Goal: Entertainment & Leisure: Browse casually

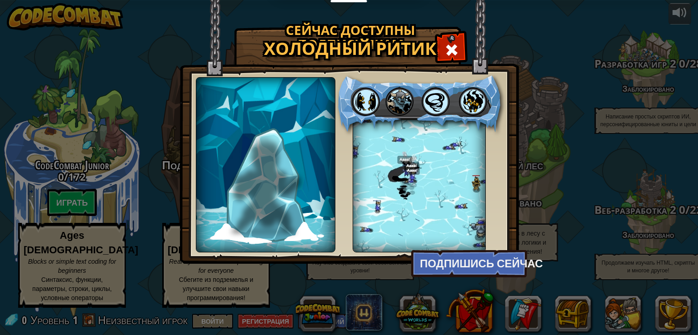
select select "ru"
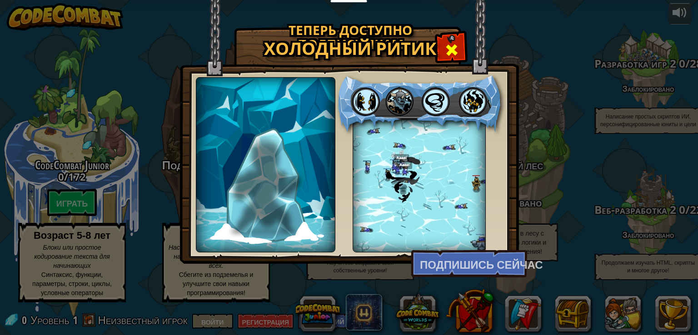
click at [448, 40] on div at bounding box center [451, 49] width 29 height 29
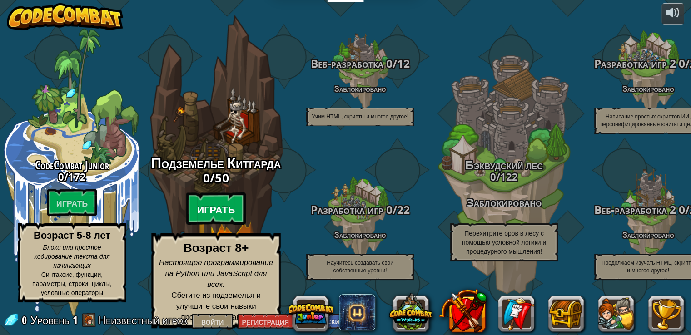
click at [200, 215] on font "Играть" at bounding box center [216, 210] width 38 height 14
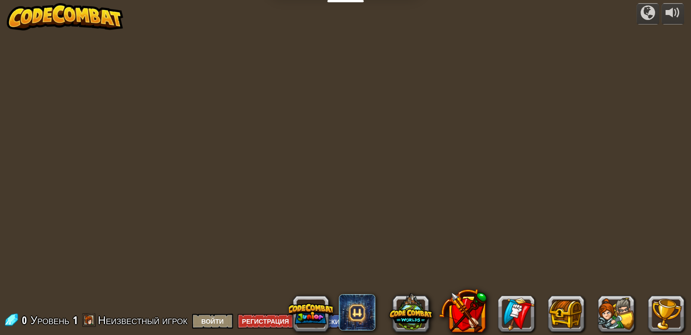
select select "ru"
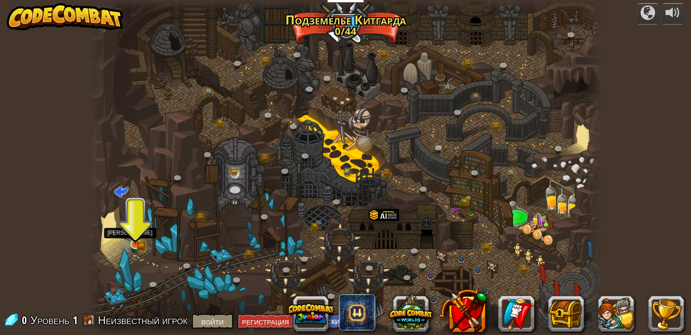
click at [139, 230] on img at bounding box center [135, 231] width 13 height 28
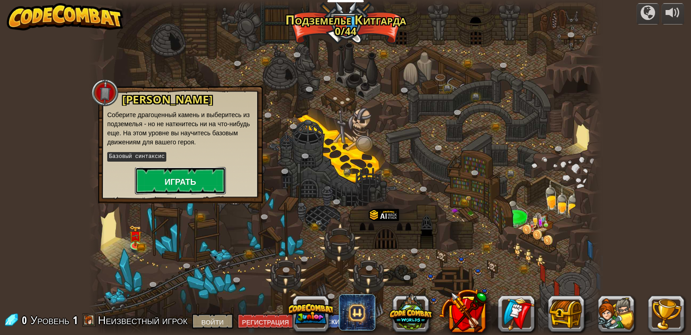
click at [203, 179] on button "Играть" at bounding box center [180, 180] width 91 height 27
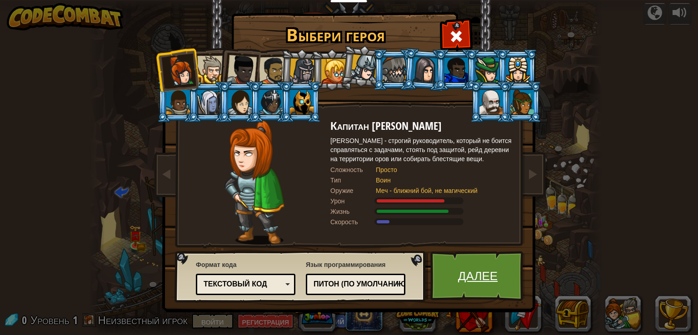
click at [496, 294] on link "Далее" at bounding box center [477, 276] width 95 height 50
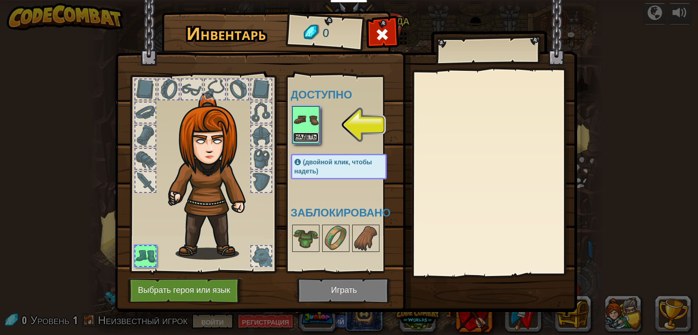
click at [315, 140] on button "Надеть" at bounding box center [305, 138] width 25 height 10
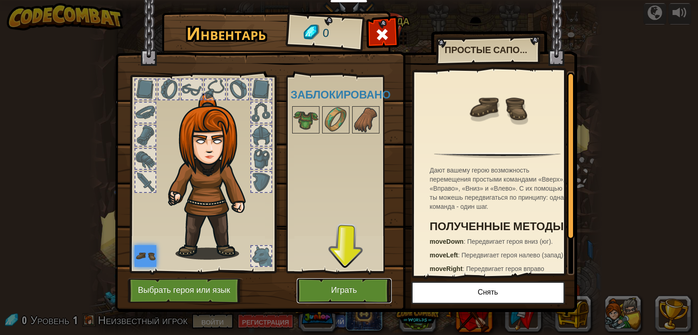
click at [376, 293] on button "Играть" at bounding box center [344, 290] width 95 height 25
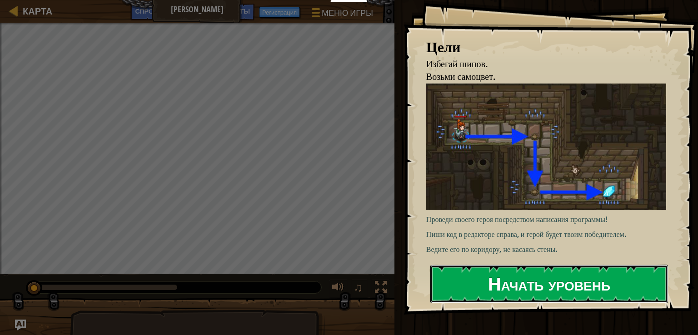
click at [505, 291] on font "Начать уровень" at bounding box center [549, 284] width 122 height 25
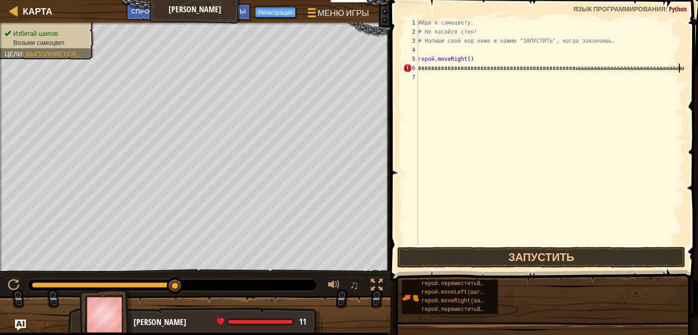
scroll to position [4, 21]
type textarea "ввввввввввввввввввввввввввввввввввввввввввввввввыыыыыыыыыыыыыыыыыыыыыыыыыыыыыыы…"
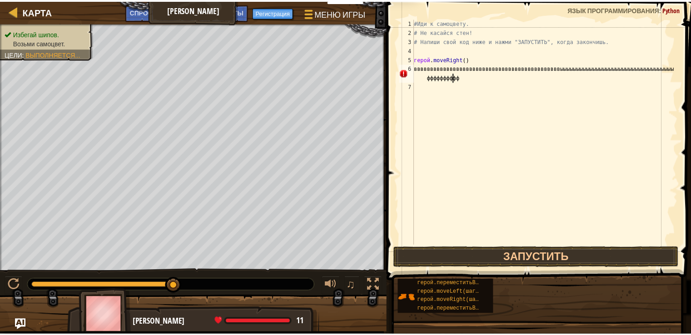
scroll to position [4, 0]
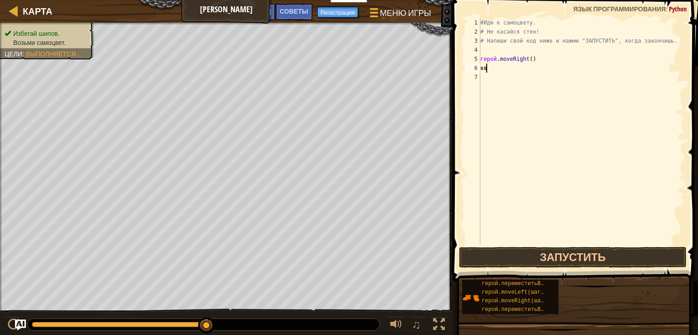
type textarea "в"
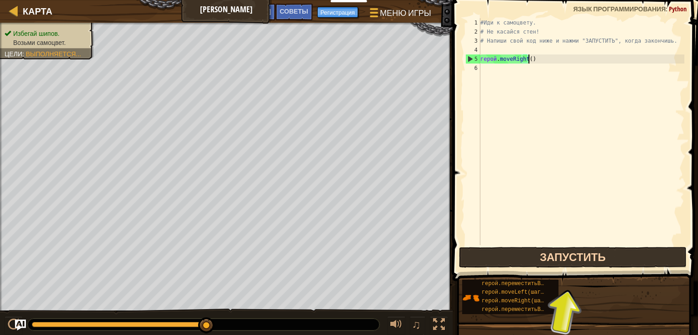
type textarea "hero.moveRight()"
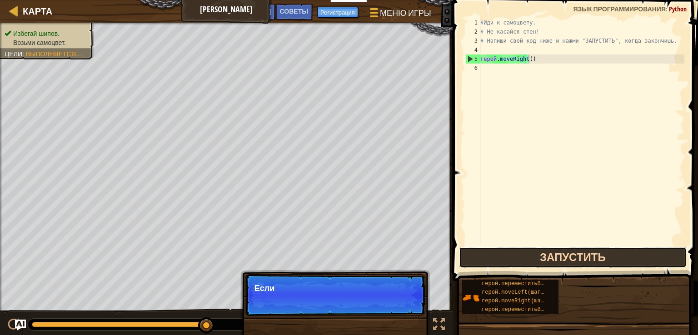
click at [593, 257] on button "Запустить" at bounding box center [573, 257] width 228 height 21
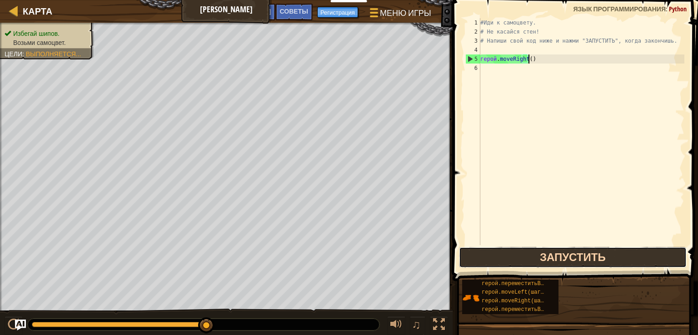
click at [593, 258] on button "Запустить" at bounding box center [573, 257] width 228 height 21
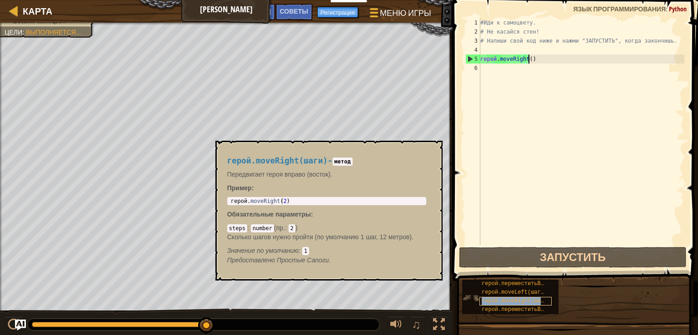
click at [483, 299] on font "герой.moveRight(шаги)" at bounding box center [515, 301] width 69 height 6
click at [482, 291] on font "герой.moveLeft(шаги)" at bounding box center [513, 292] width 65 height 6
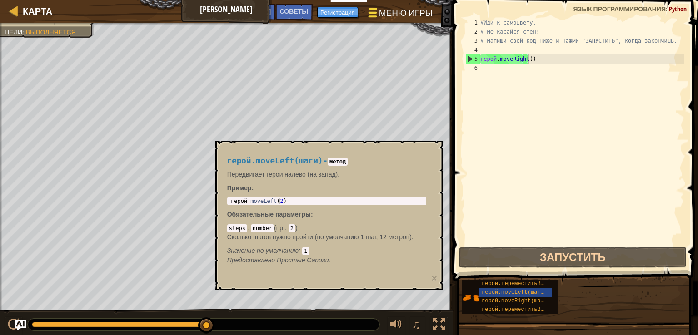
click at [371, 5] on button "Меню игры" at bounding box center [400, 14] width 78 height 22
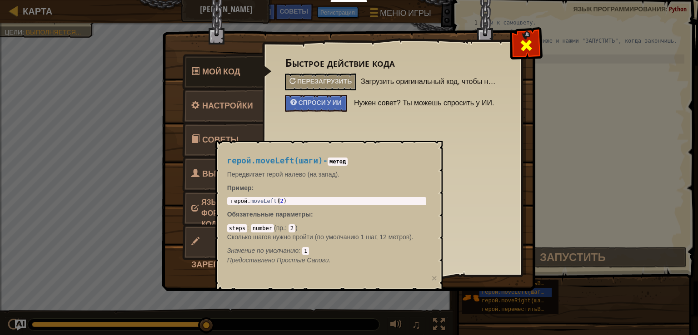
click at [527, 49] on span at bounding box center [526, 45] width 15 height 15
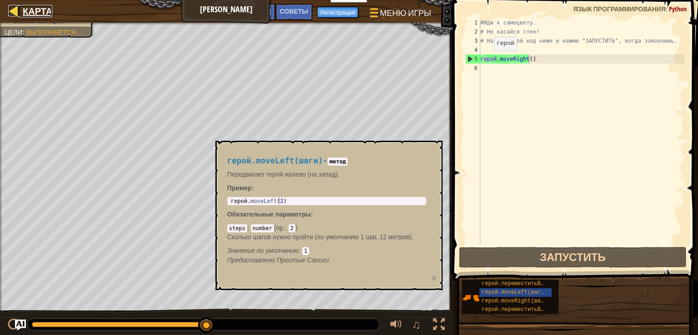
click at [32, 11] on font "Карта" at bounding box center [38, 11] width 30 height 12
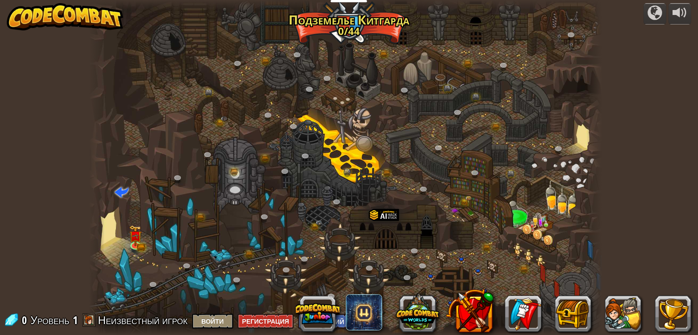
select select "ru"
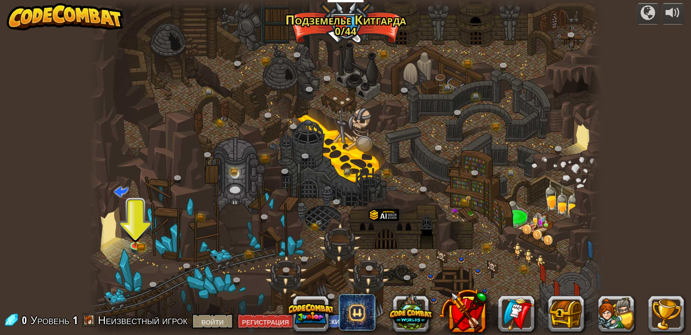
drag, startPoint x: 171, startPoint y: 225, endPoint x: 378, endPoint y: 193, distance: 210.0
click at [378, 195] on div at bounding box center [345, 167] width 513 height 335
drag, startPoint x: 372, startPoint y: 86, endPoint x: 372, endPoint y: 245, distance: 159.4
click at [372, 245] on div at bounding box center [345, 167] width 513 height 335
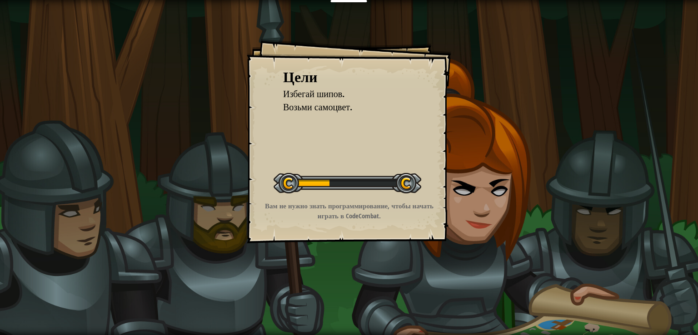
select select "ru"
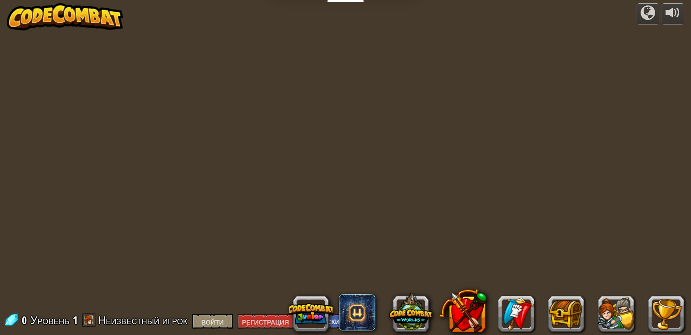
select select "ru"
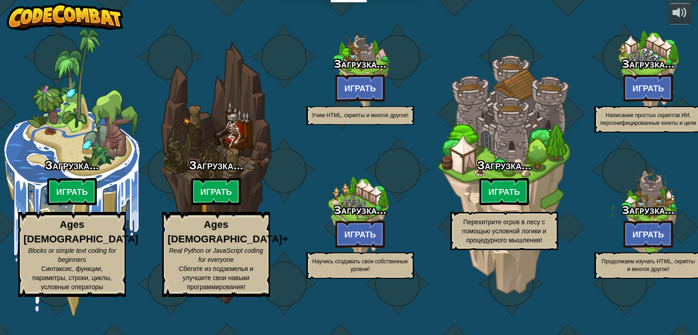
select select "ru"
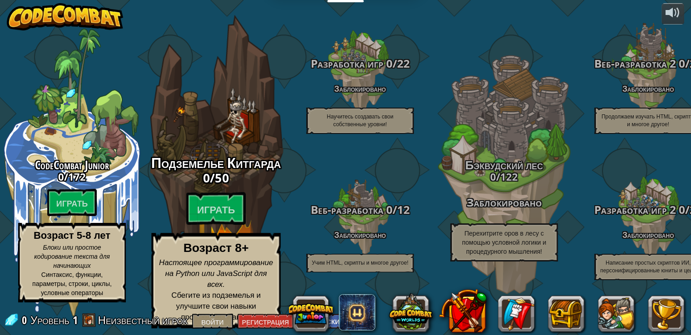
drag, startPoint x: 177, startPoint y: 136, endPoint x: 268, endPoint y: 155, distance: 93.6
click at [268, 155] on div "Подземелье Китгарда 0 / 50 Играть Возраст 8+ Настоящее программирование на Pyth…" at bounding box center [215, 173] width 173 height 346
select select "ru"
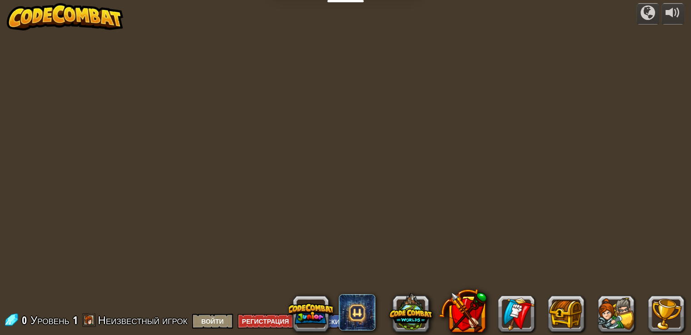
select select "ru"
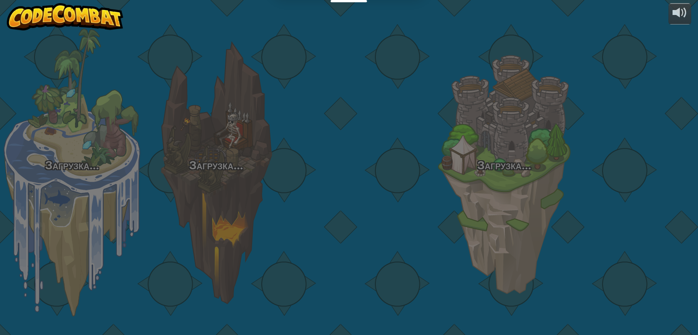
select select "ru"
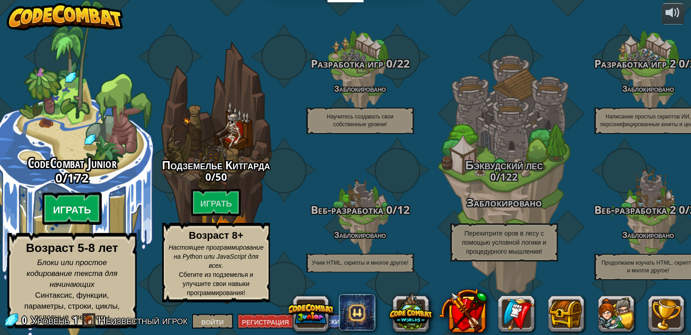
click at [70, 217] on font "Играть" at bounding box center [72, 210] width 38 height 14
select select "ru"
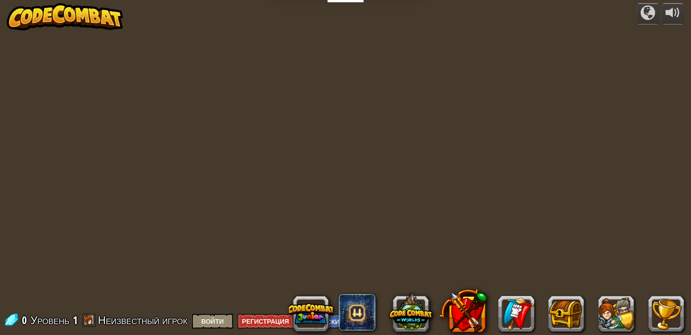
select select "ru"
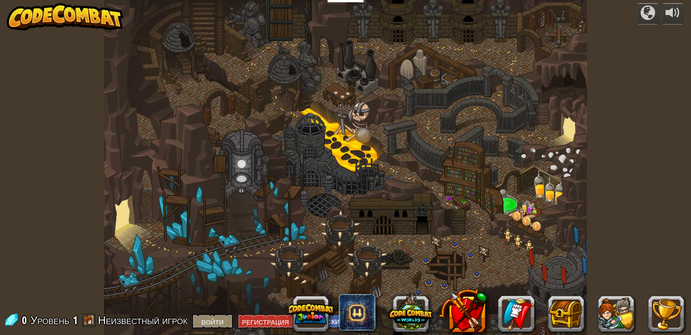
select select "ru"
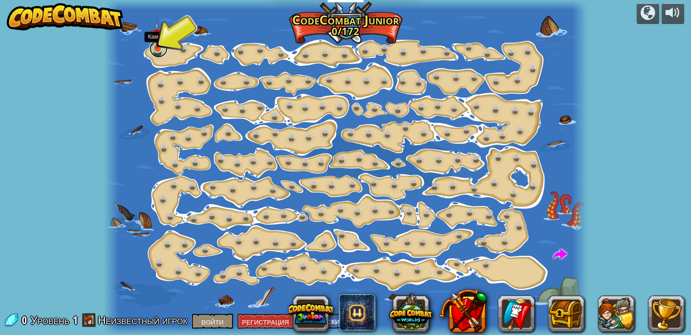
click at [163, 53] on link at bounding box center [158, 49] width 18 height 18
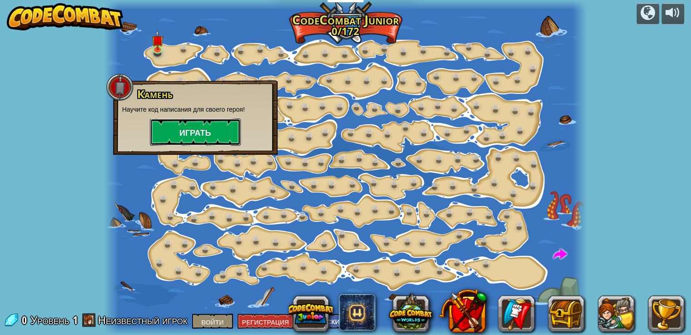
click at [196, 133] on font "Играть" at bounding box center [195, 133] width 32 height 11
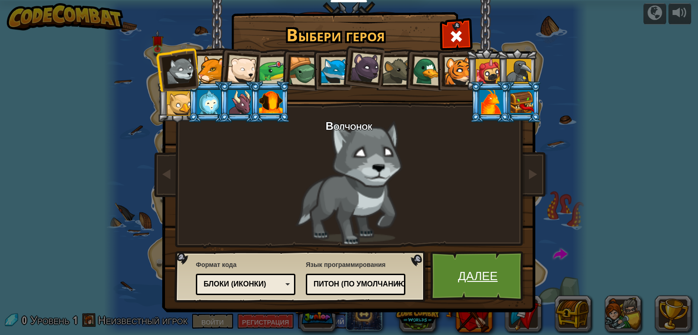
click at [453, 266] on link "Далее" at bounding box center [477, 276] width 95 height 50
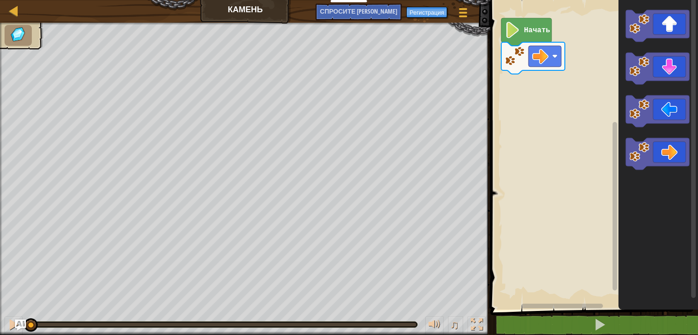
click at [240, 0] on div "Карта Камень Меню игры Регистрация Спросите ИИ" at bounding box center [245, 11] width 490 height 23
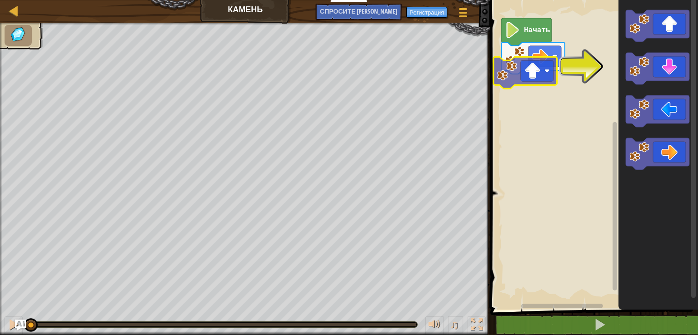
click at [539, 59] on div "Начать" at bounding box center [592, 152] width 210 height 314
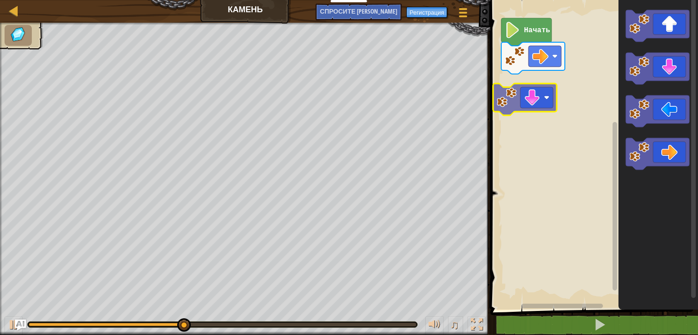
click at [532, 89] on div "Начать" at bounding box center [592, 152] width 210 height 314
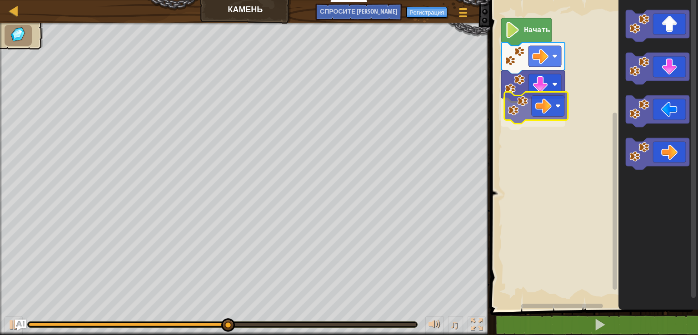
click at [531, 112] on div "Начать" at bounding box center [592, 152] width 210 height 314
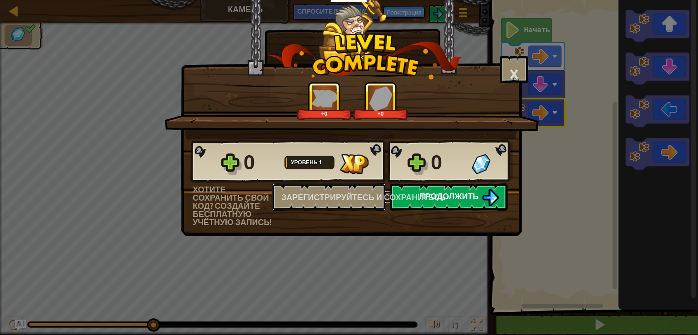
click at [416, 201] on div "0 Уровень 1 0 Хотите сохранить свой код? создайте бесплатную учётную запись! За…" at bounding box center [351, 182] width 340 height 87
click at [414, 195] on font "Зарегистрируйтесь и сохранитесь" at bounding box center [363, 197] width 164 height 11
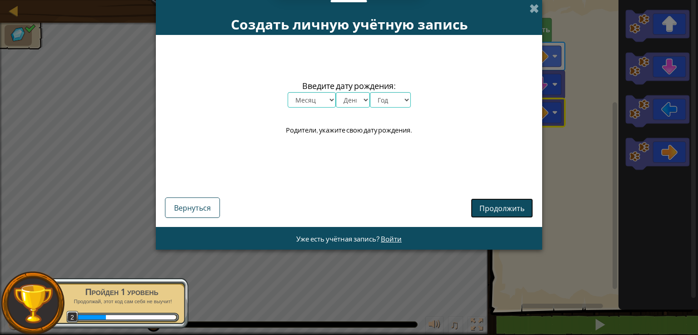
click at [483, 206] on font "Продолжить" at bounding box center [501, 208] width 45 height 10
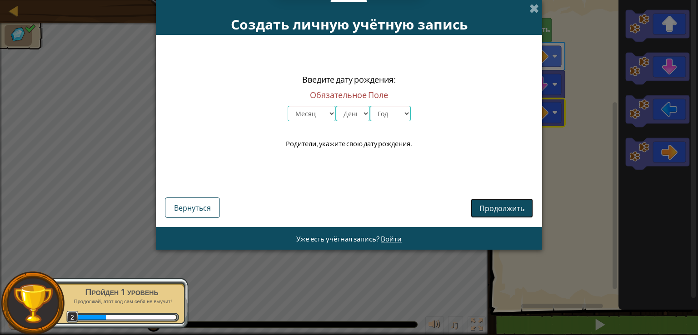
click at [483, 206] on font "Продолжить" at bounding box center [501, 208] width 45 height 10
click at [534, 7] on span at bounding box center [534, 9] width 10 height 10
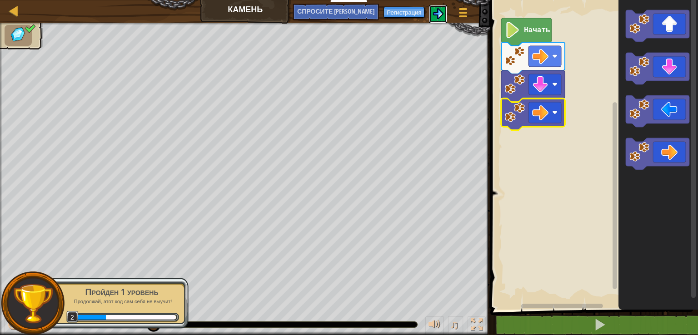
click at [437, 15] on img at bounding box center [437, 13] width 11 height 11
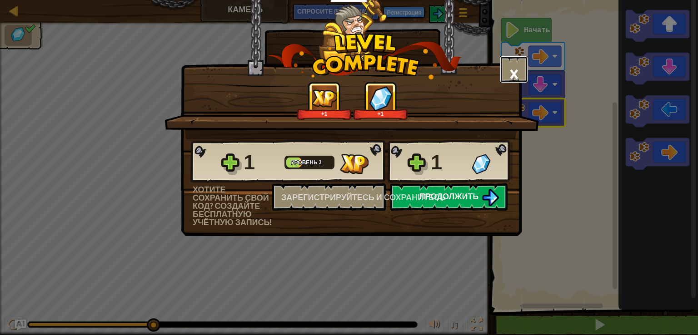
click at [505, 68] on button "×" at bounding box center [514, 69] width 28 height 27
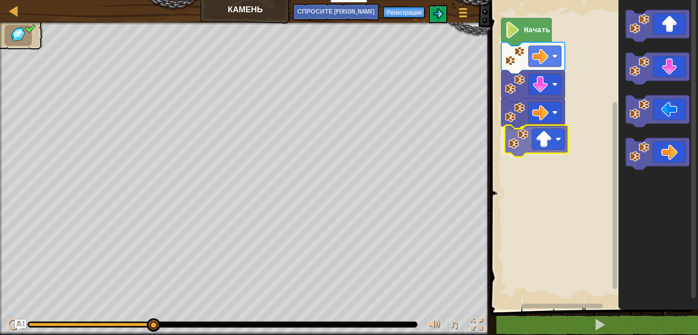
click at [559, 128] on div "Начать" at bounding box center [592, 152] width 210 height 314
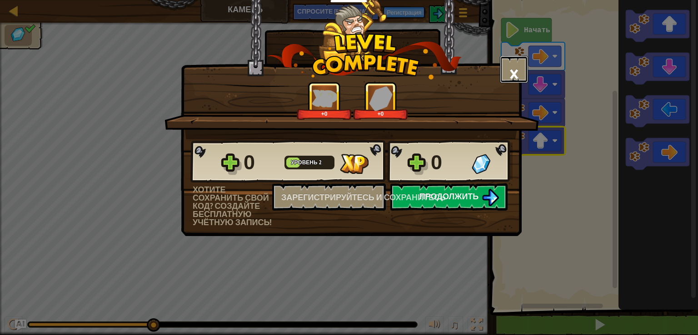
click at [505, 62] on button "×" at bounding box center [514, 69] width 28 height 27
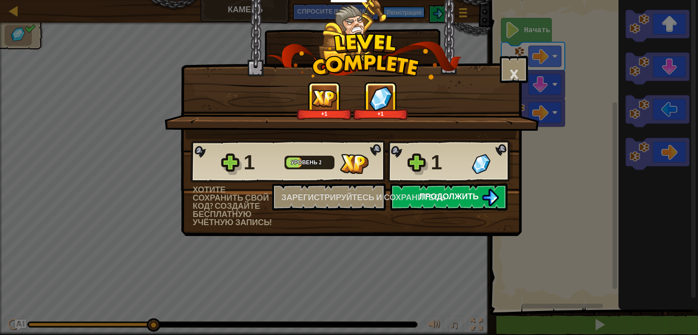
click at [451, 204] on button "Продолжить" at bounding box center [448, 196] width 117 height 27
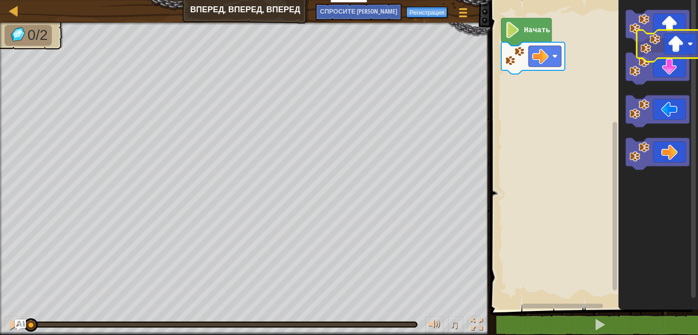
click at [654, 42] on icon "Рабочая область Блочно" at bounding box center [657, 152] width 79 height 314
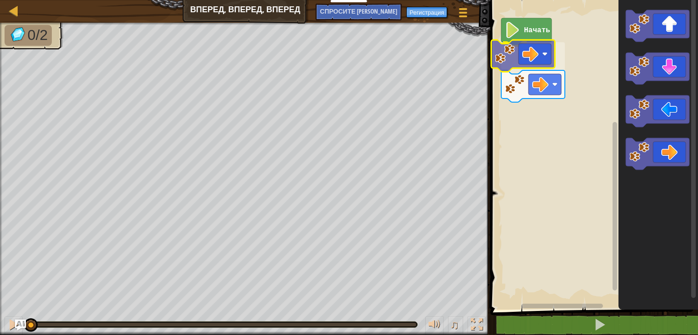
click at [529, 59] on div "Начать" at bounding box center [592, 152] width 210 height 314
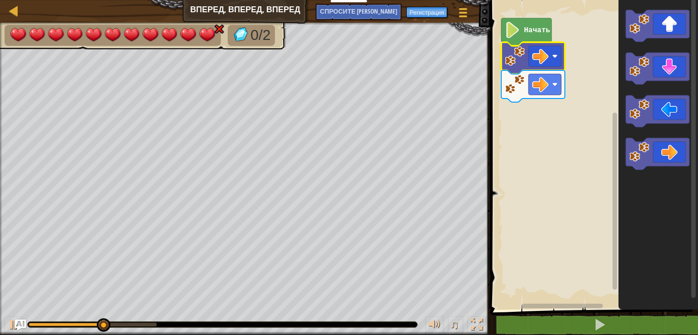
click at [535, 0] on body "Учителям Создать бесплатный аккаунт Решения для школ и округов Превью Учительск…" at bounding box center [349, 0] width 698 height 0
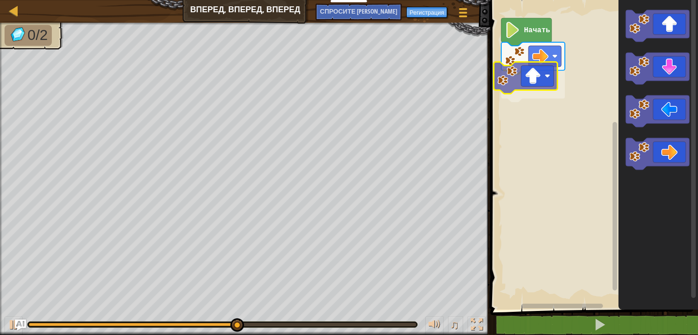
click at [543, 78] on div "Начать" at bounding box center [592, 152] width 210 height 314
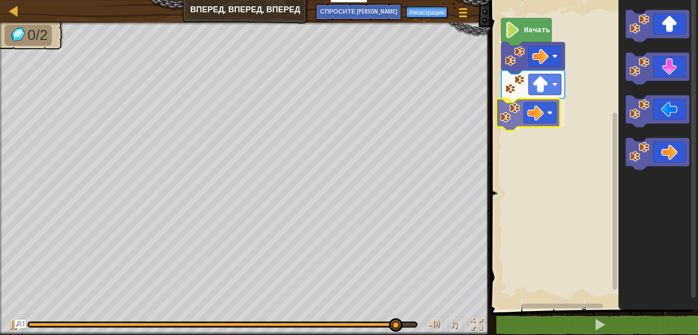
click at [554, 114] on div "Начать" at bounding box center [592, 152] width 210 height 314
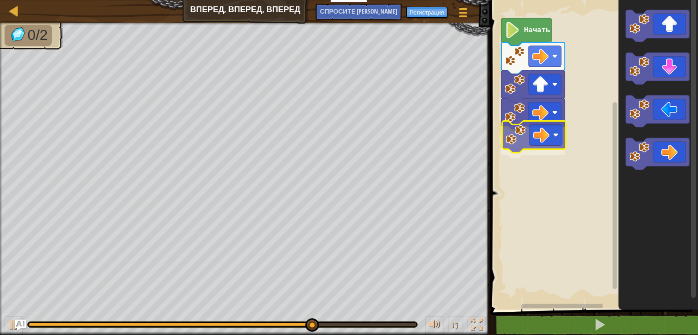
click at [534, 131] on div "Начать" at bounding box center [592, 152] width 210 height 314
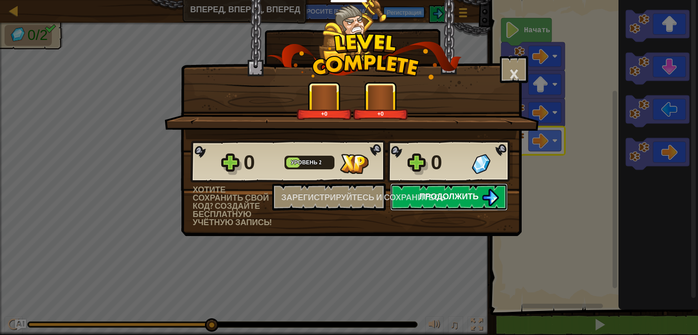
click at [409, 196] on div "0 Уровень 2 0 Хотите сохранить свой код? создайте бесплатную учётную запись! За…" at bounding box center [351, 182] width 340 height 87
click at [421, 203] on button "Продолжить" at bounding box center [448, 196] width 117 height 27
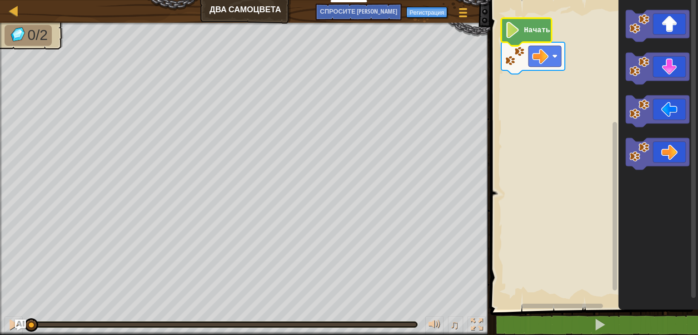
click at [529, 33] on text "Начать" at bounding box center [537, 30] width 26 height 8
click at [527, 33] on text "Начать" at bounding box center [537, 30] width 26 height 8
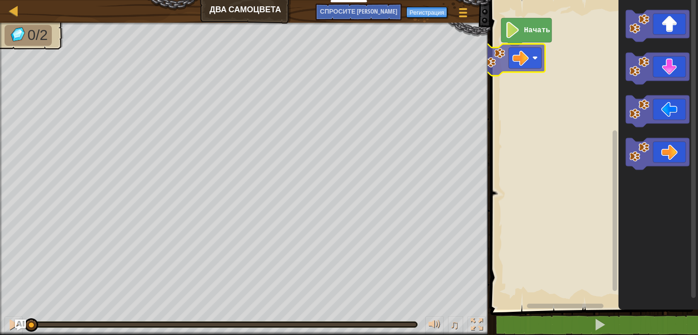
click at [503, 50] on div "Начать" at bounding box center [592, 152] width 210 height 314
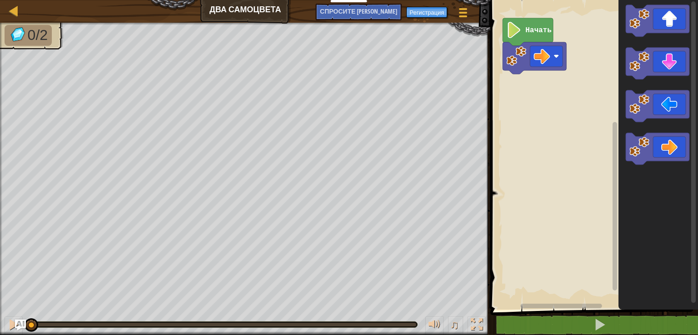
click at [640, 170] on icon "Рабочая область Блочно" at bounding box center [657, 152] width 79 height 314
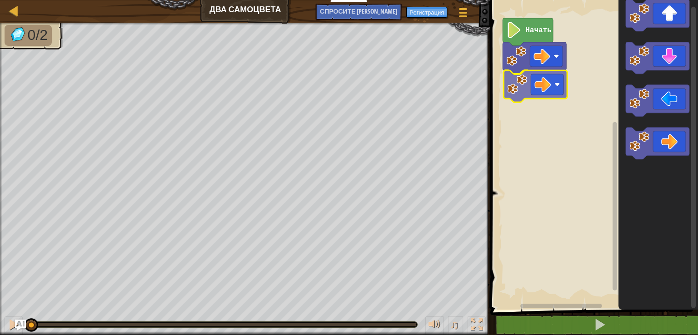
click at [514, 98] on div "Начать" at bounding box center [592, 152] width 210 height 314
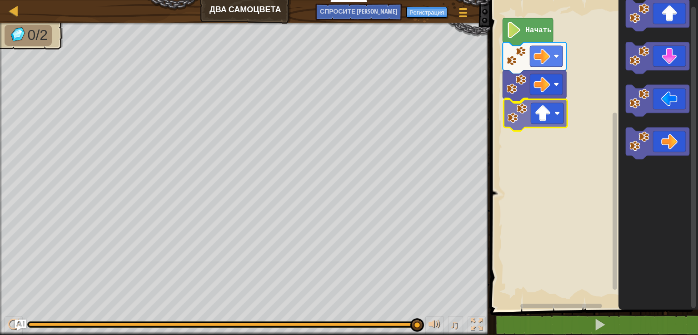
click at [524, 109] on div "Начать" at bounding box center [592, 152] width 210 height 314
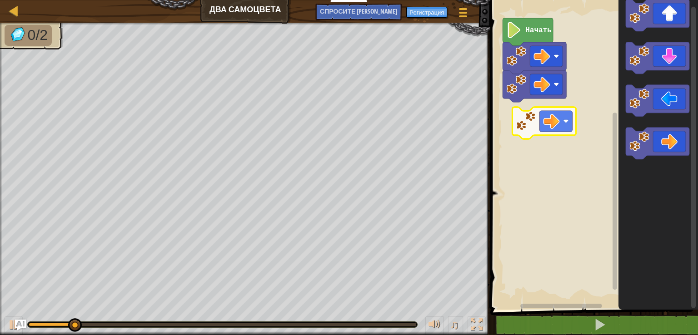
click at [532, 109] on div "Начать" at bounding box center [592, 152] width 210 height 314
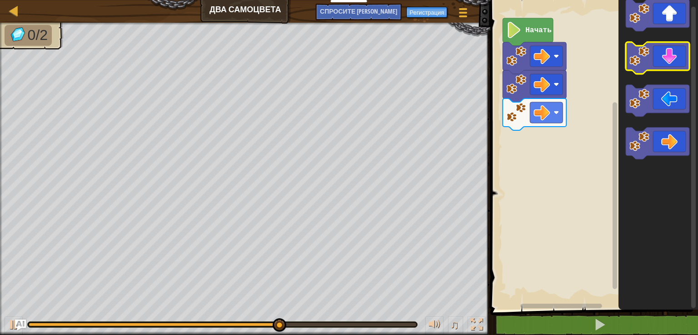
click at [662, 52] on icon "Рабочая область Блочно" at bounding box center [657, 58] width 64 height 32
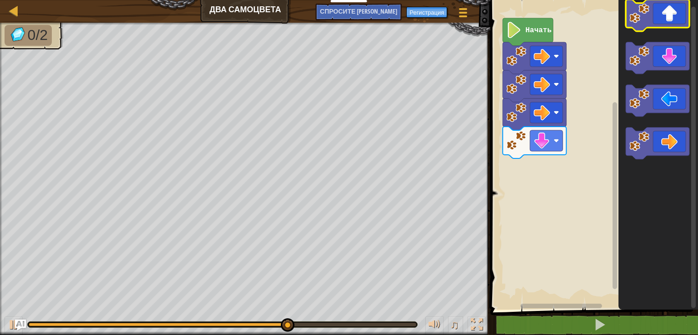
click at [661, 20] on icon "Рабочая область Блочно" at bounding box center [657, 16] width 64 height 32
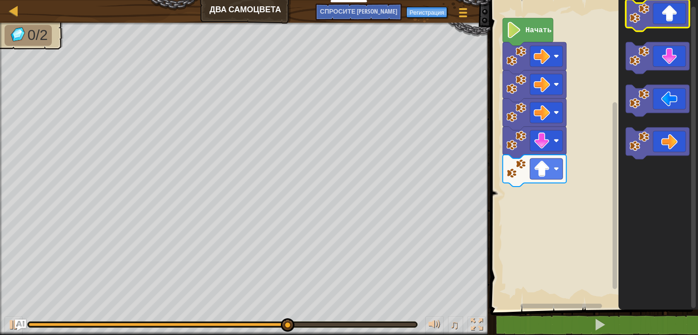
click at [661, 20] on icon "Рабочая область Блочно" at bounding box center [657, 16] width 64 height 32
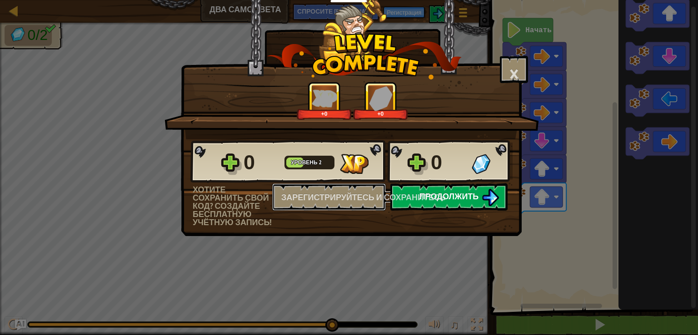
click at [436, 200] on font "Зарегистрируйтесь и сохранитесь" at bounding box center [363, 197] width 164 height 11
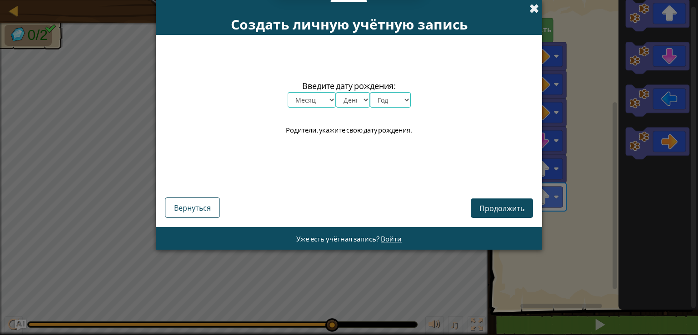
click at [530, 7] on span at bounding box center [534, 9] width 10 height 10
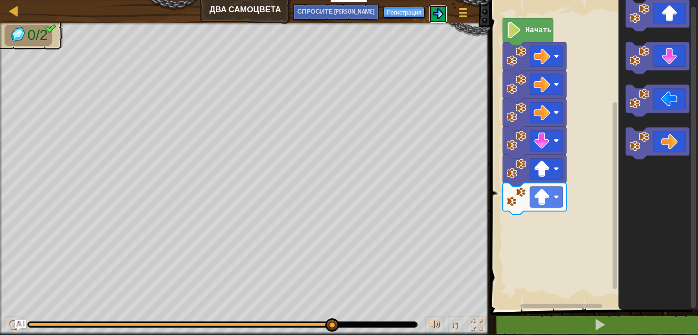
click at [441, 15] on img at bounding box center [437, 13] width 11 height 11
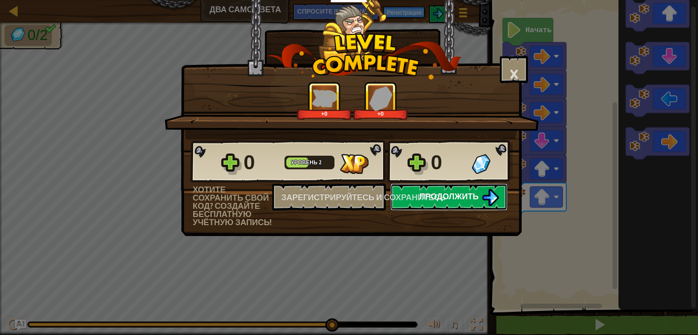
click at [455, 196] on font "Продолжить" at bounding box center [448, 196] width 59 height 11
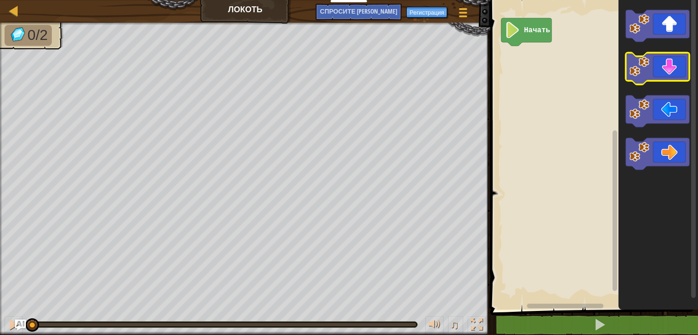
click at [668, 77] on icon "Рабочая область Блочно" at bounding box center [657, 69] width 64 height 32
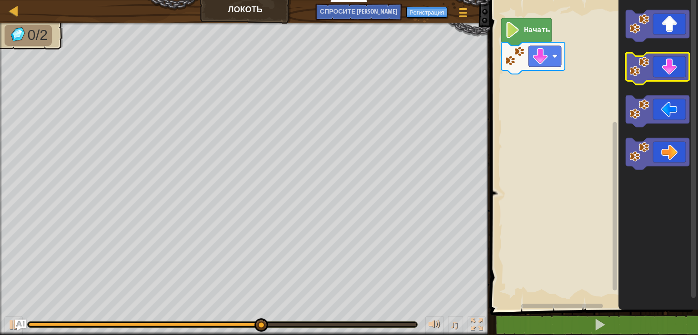
click at [637, 71] on image "Рабочая область Блочно" at bounding box center [639, 67] width 20 height 20
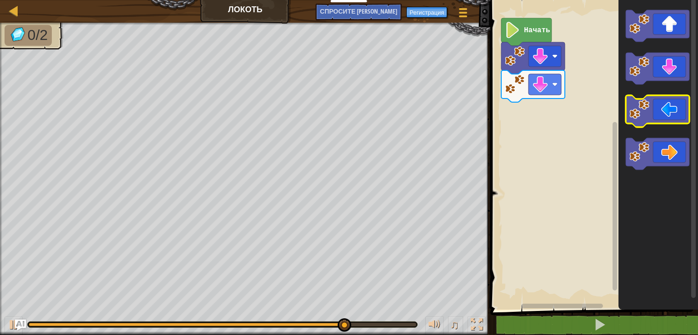
click at [650, 124] on rect "Рабочая область Блочно" at bounding box center [657, 111] width 64 height 32
click at [646, 119] on image "Рабочая область Блочно" at bounding box center [639, 109] width 20 height 20
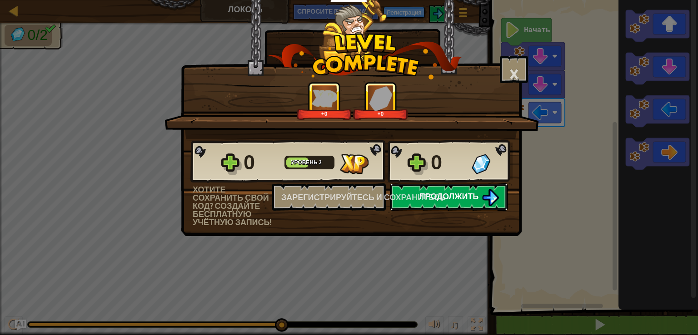
click at [411, 196] on div "0 Уровень 2 0 Хотите сохранить свой код? создайте бесплатную учётную запись! За…" at bounding box center [351, 182] width 340 height 87
click at [409, 186] on button "Продолжить" at bounding box center [448, 196] width 117 height 27
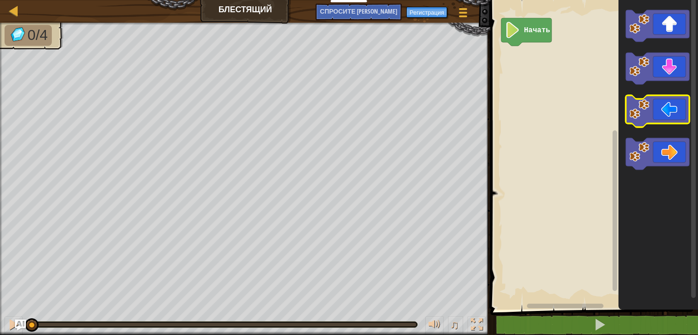
click at [630, 113] on image "Рабочая область Блочно" at bounding box center [639, 109] width 20 height 20
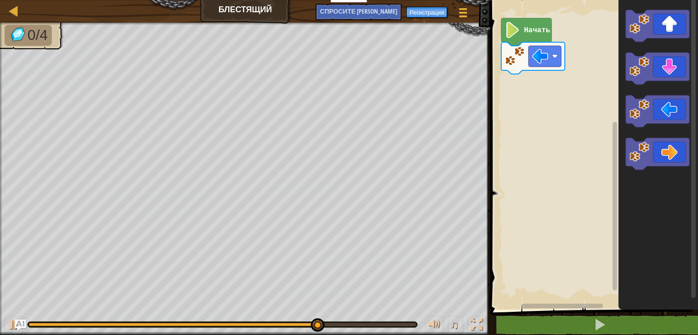
click at [648, 55] on icon "Рабочая область Блочно" at bounding box center [657, 69] width 64 height 32
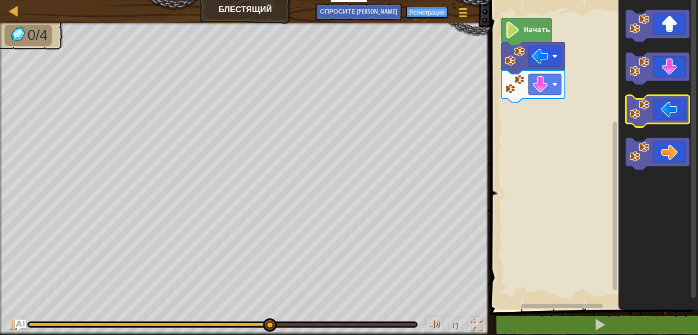
click at [638, 116] on image "Рабочая область Блочно" at bounding box center [639, 109] width 20 height 20
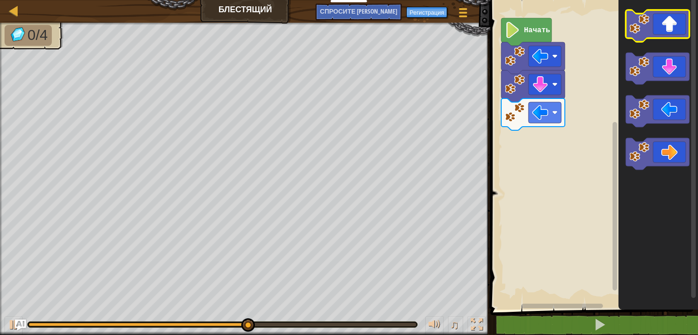
click at [653, 24] on icon "Рабочая область Блочно" at bounding box center [657, 26] width 64 height 32
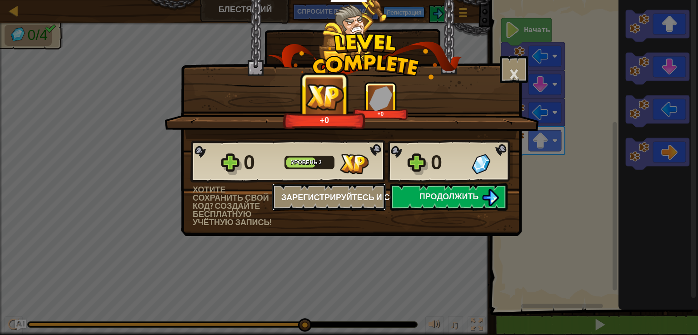
click at [434, 193] on div "0 Уровень 2 0 Хотите сохранить свой код? создайте бесплатную учётную запись! За…" at bounding box center [351, 182] width 340 height 87
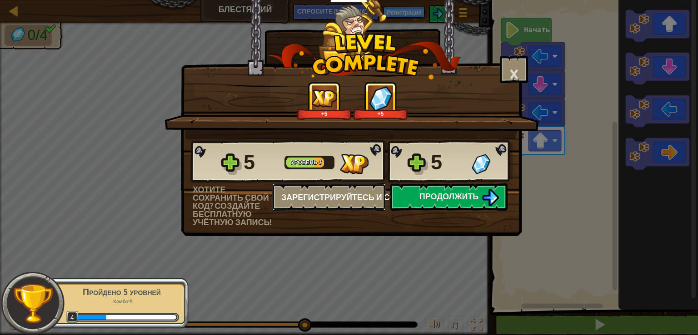
click at [430, 195] on font "Зарегистрируйтесь и сохранитесь" at bounding box center [363, 197] width 164 height 11
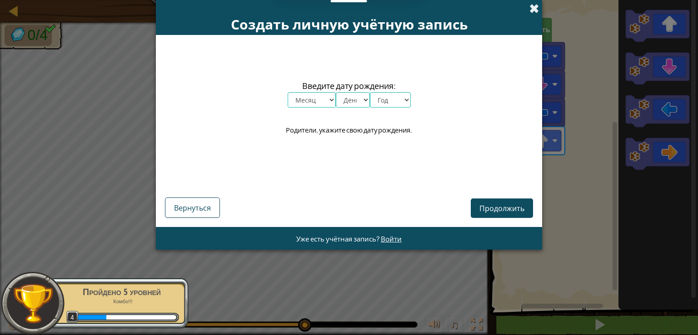
click at [533, 10] on span at bounding box center [534, 9] width 10 height 10
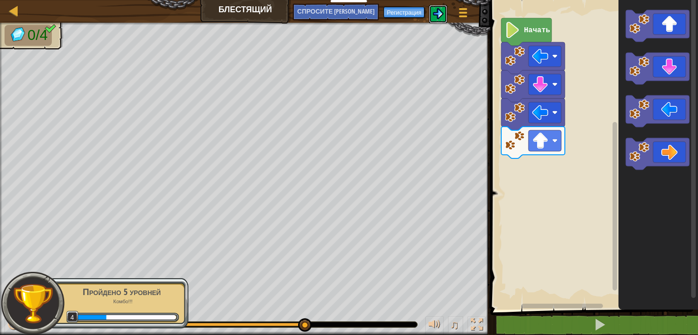
click at [444, 20] on button at bounding box center [438, 14] width 18 height 18
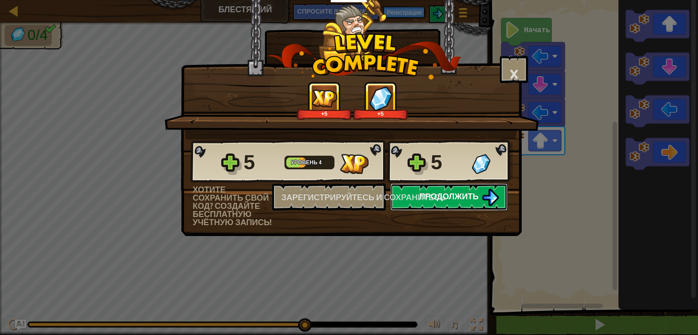
click at [418, 198] on div "5 Уровень 4 5 Хотите сохранить свой код? создайте бесплатную учётную запись! За…" at bounding box center [351, 182] width 340 height 87
click at [406, 198] on button "Продолжить" at bounding box center [448, 196] width 117 height 27
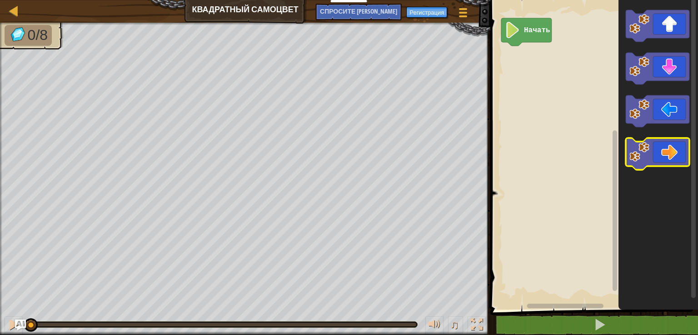
click at [638, 144] on image "Рабочая область Блочно" at bounding box center [639, 152] width 20 height 20
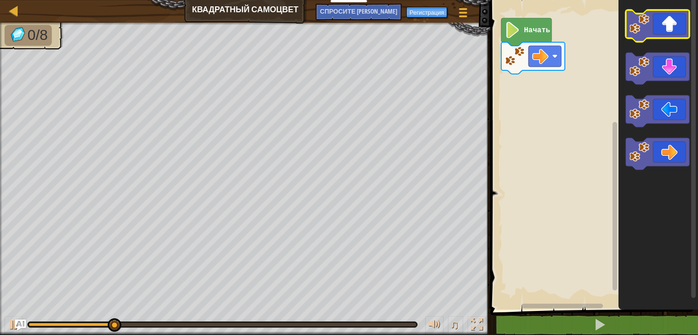
click at [636, 22] on image "Рабочая область Блочно" at bounding box center [639, 24] width 20 height 20
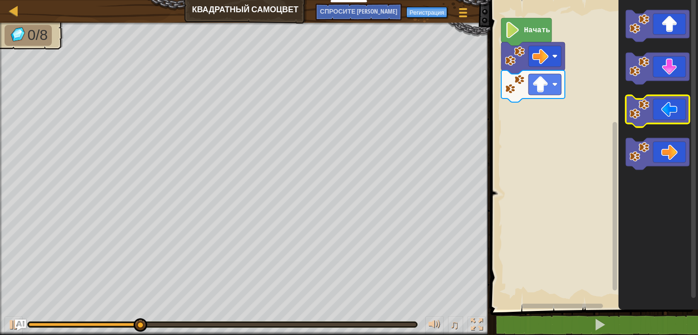
click at [648, 117] on image "Рабочая область Блочно" at bounding box center [639, 109] width 20 height 20
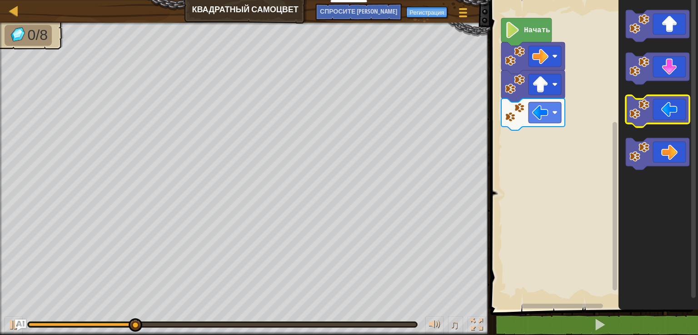
click at [648, 117] on image "Рабочая область Блочно" at bounding box center [639, 109] width 20 height 20
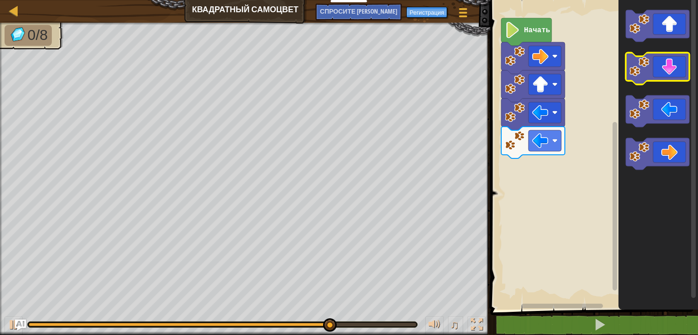
click at [627, 70] on icon "Рабочая область Блочно" at bounding box center [657, 69] width 64 height 32
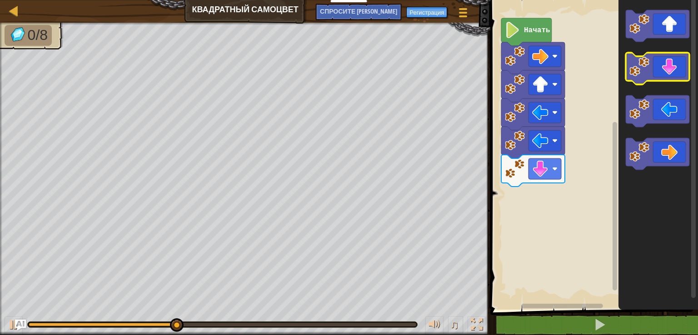
click at [627, 70] on icon "Рабочая область Блочно" at bounding box center [657, 69] width 64 height 32
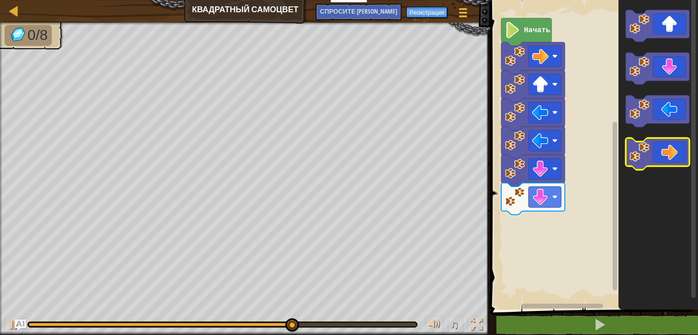
click at [653, 160] on icon "Рабочая область Блочно" at bounding box center [657, 154] width 64 height 32
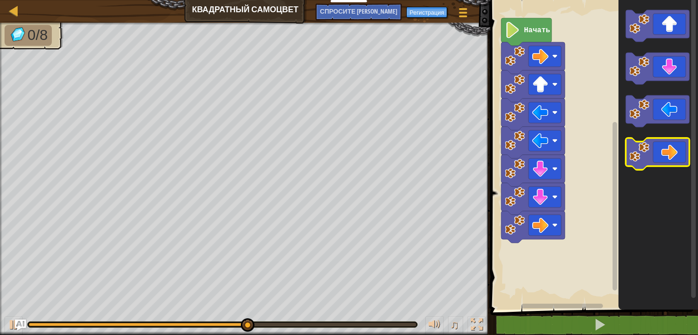
click at [653, 160] on icon "Рабочая область Блочно" at bounding box center [657, 154] width 64 height 32
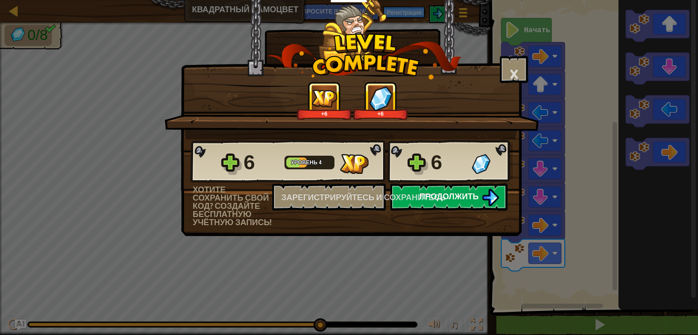
click at [487, 187] on button "Продолжить" at bounding box center [448, 196] width 117 height 27
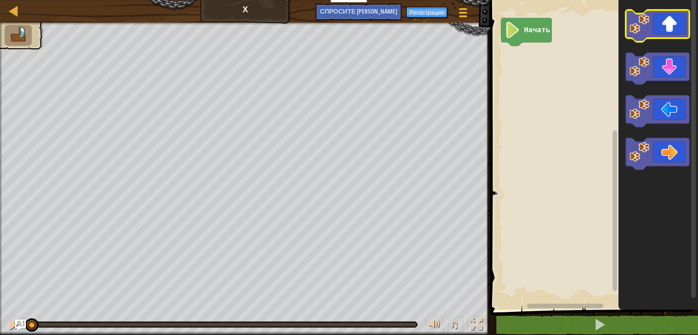
click at [645, 37] on icon "Рабочая область Блочно" at bounding box center [657, 26] width 64 height 32
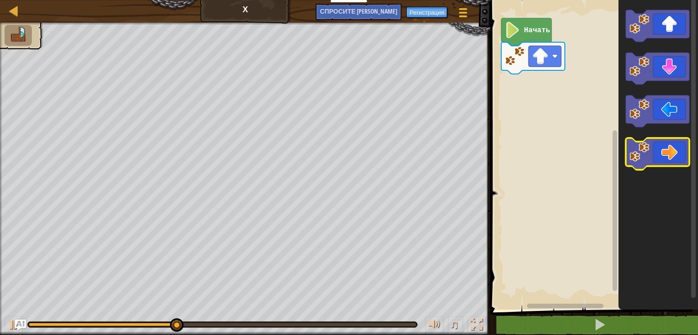
click at [647, 157] on image "Рабочая область Блочно" at bounding box center [639, 152] width 20 height 20
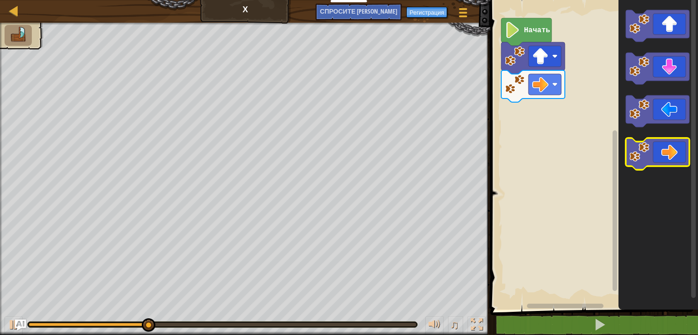
click at [647, 157] on image "Рабочая область Блочно" at bounding box center [639, 152] width 20 height 20
